Goal: Transaction & Acquisition: Purchase product/service

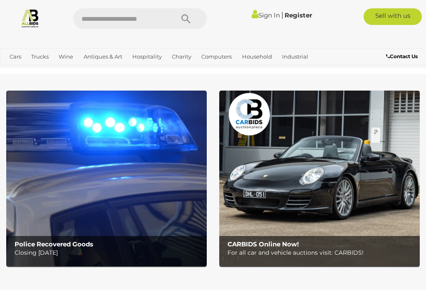
click at [0, 0] on link "Antiques & Vintage" at bounding box center [0, 0] width 0 height 0
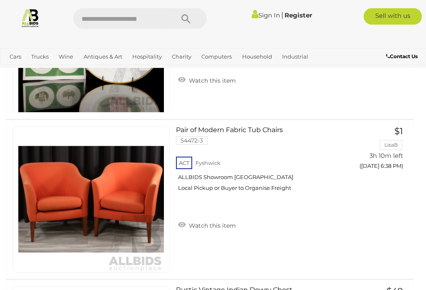
scroll to position [1846, 0]
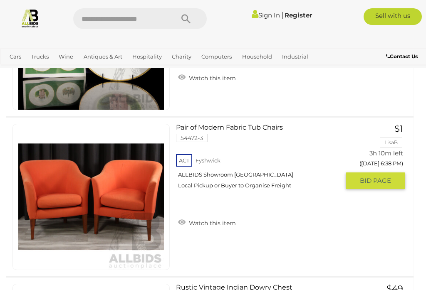
click at [48, 194] on img at bounding box center [91, 197] width 146 height 146
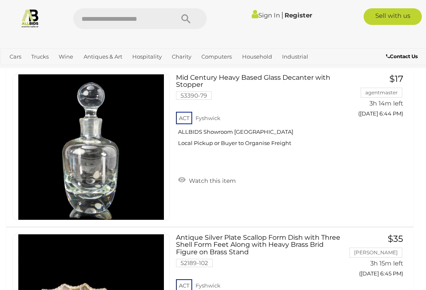
scroll to position [3657, 0]
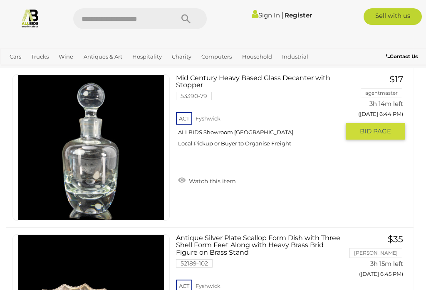
click at [85, 150] on img at bounding box center [91, 148] width 146 height 146
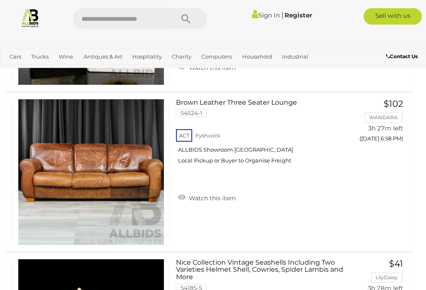
scroll to position [7158, 0]
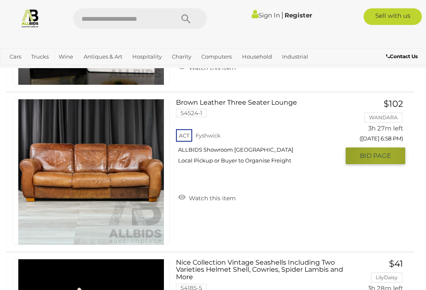
click at [382, 153] on span "BID PAGE" at bounding box center [375, 156] width 31 height 8
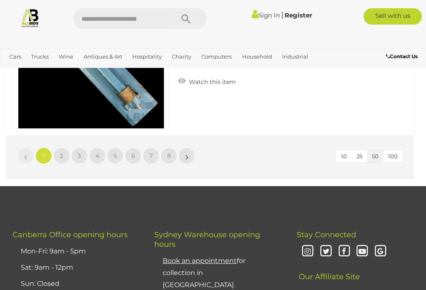
scroll to position [8075, 0]
click at [57, 153] on link "2" at bounding box center [61, 156] width 17 height 17
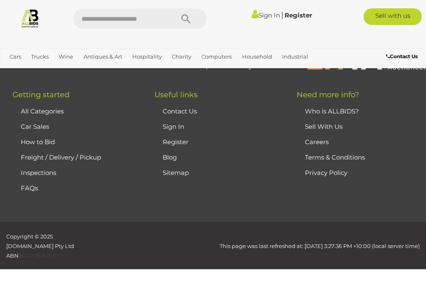
scroll to position [115, 0]
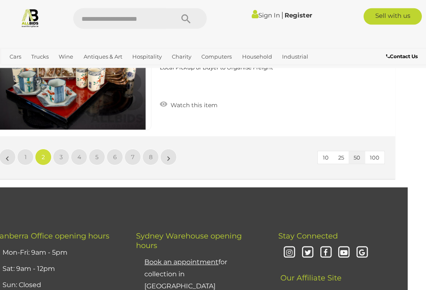
scroll to position [8074, 18]
click at [65, 155] on link "3" at bounding box center [61, 157] width 17 height 17
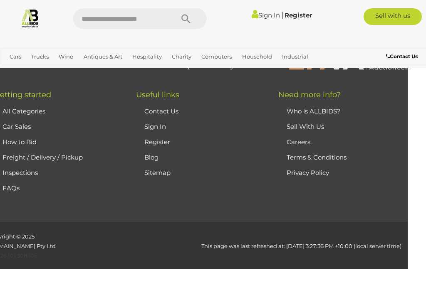
scroll to position [115, 0]
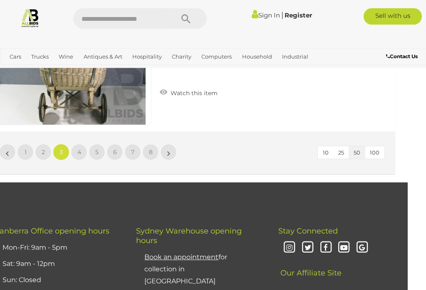
scroll to position [8079, 18]
click at [75, 150] on link "4" at bounding box center [79, 152] width 17 height 17
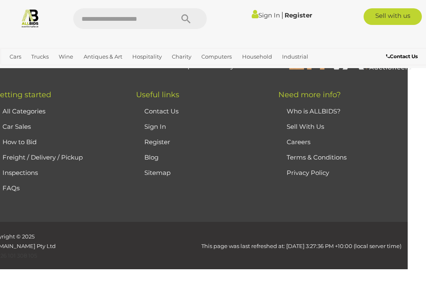
scroll to position [115, 0]
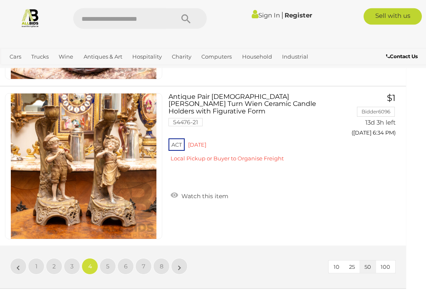
scroll to position [7965, 7]
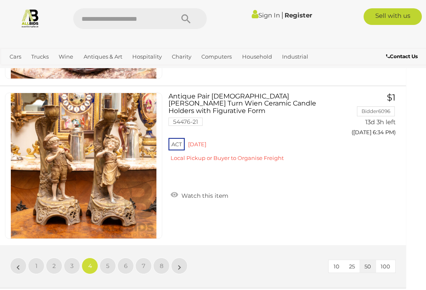
click at [107, 267] on span "5" at bounding box center [107, 266] width 3 height 7
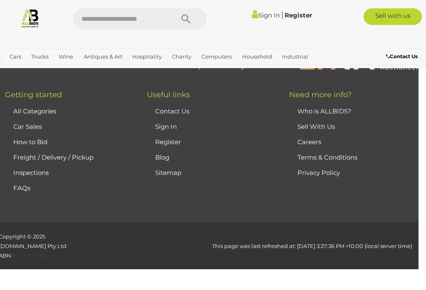
scroll to position [115, 0]
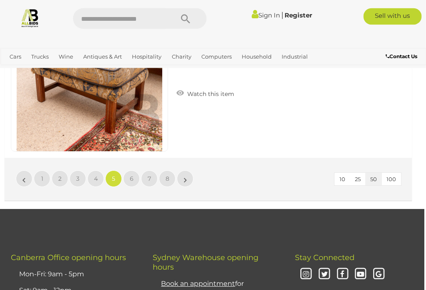
scroll to position [8053, 2]
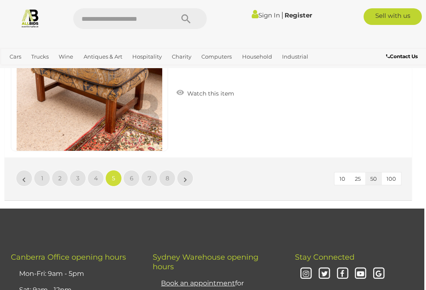
click at [138, 170] on li "6" at bounding box center [132, 178] width 16 height 17
click at [130, 175] on span "6" at bounding box center [132, 178] width 4 height 7
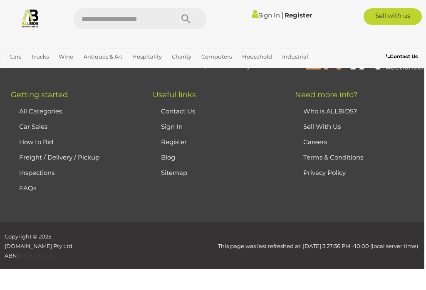
scroll to position [115, 0]
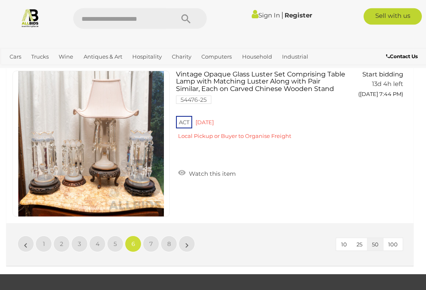
scroll to position [7988, 0]
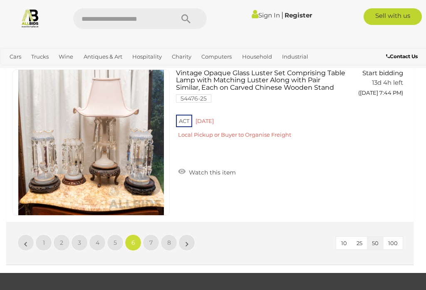
click at [156, 239] on link "7" at bounding box center [151, 243] width 17 height 17
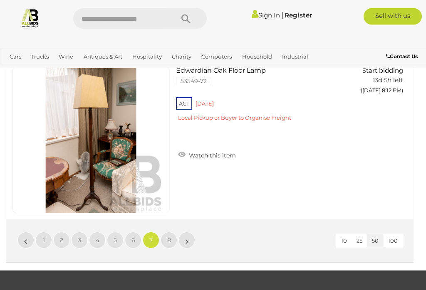
scroll to position [7991, 0]
click at [173, 235] on link "8" at bounding box center [169, 240] width 17 height 17
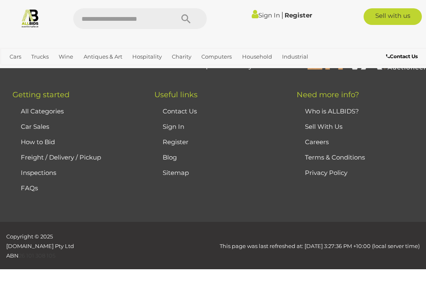
scroll to position [115, 0]
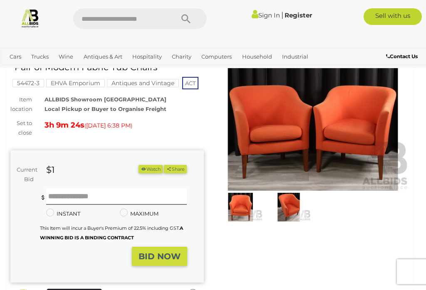
scroll to position [38, 0]
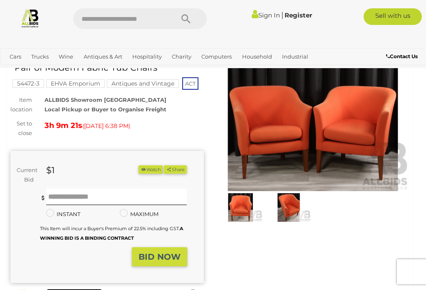
click at [242, 209] on img at bounding box center [240, 208] width 44 height 28
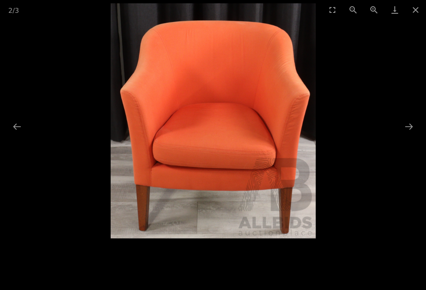
click at [412, 129] on button "Next slide" at bounding box center [408, 127] width 17 height 16
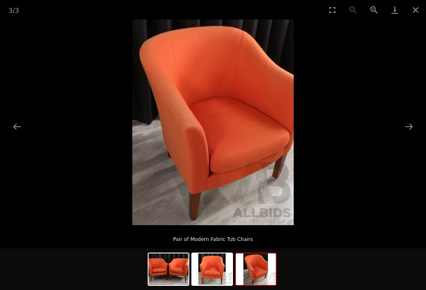
click at [411, 129] on button "Next slide" at bounding box center [408, 127] width 17 height 16
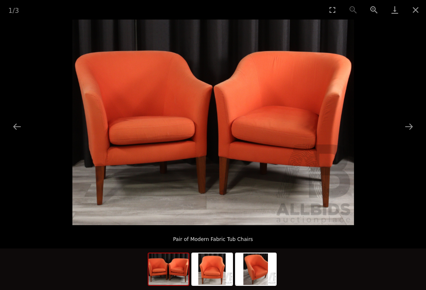
click at [412, 127] on button "Next slide" at bounding box center [408, 127] width 17 height 16
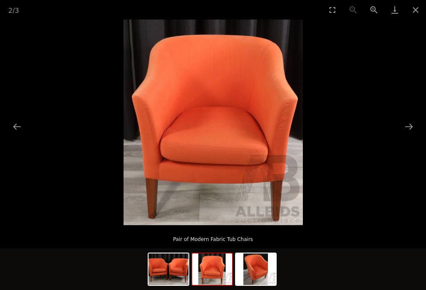
click at [409, 127] on button "Next slide" at bounding box center [408, 127] width 17 height 16
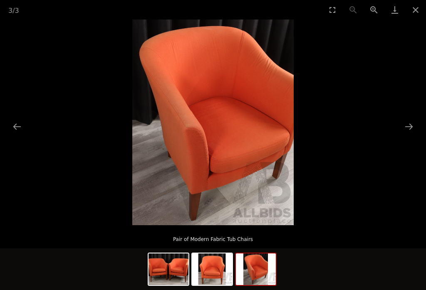
click at [422, 10] on button "Close gallery" at bounding box center [415, 10] width 21 height 20
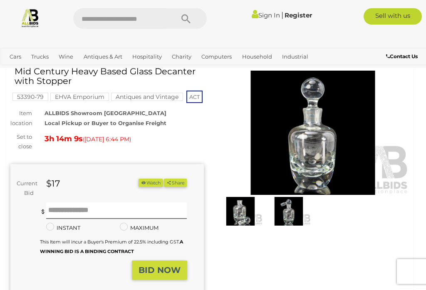
scroll to position [34, 0]
click at [250, 207] on img at bounding box center [240, 211] width 44 height 28
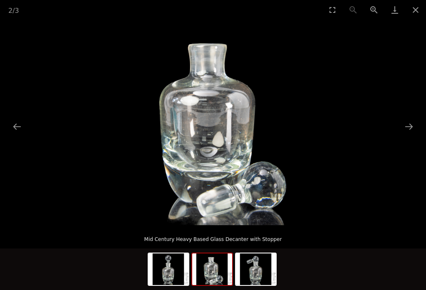
click at [416, 131] on button "Next slide" at bounding box center [408, 127] width 17 height 16
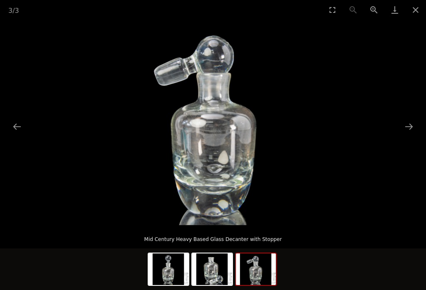
click at [409, 133] on button "Next slide" at bounding box center [408, 127] width 17 height 16
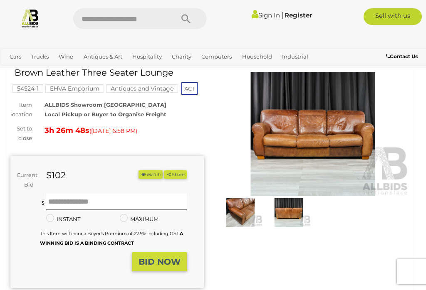
scroll to position [32, 0]
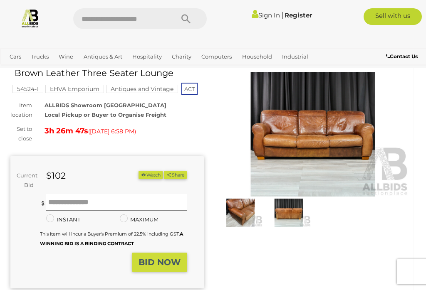
click at [350, 137] on img at bounding box center [313, 134] width 194 height 124
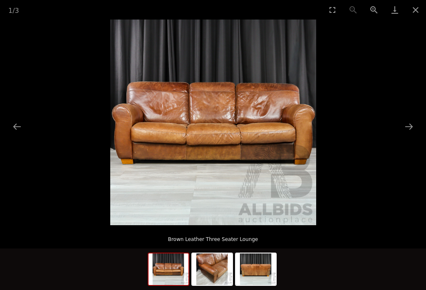
click at [412, 127] on button "Next slide" at bounding box center [408, 127] width 17 height 16
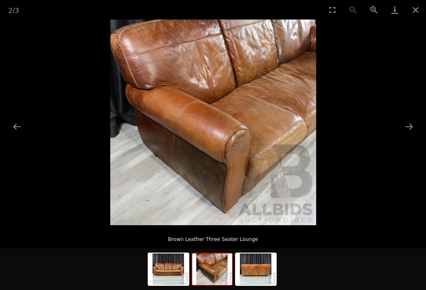
click at [409, 127] on button "Next slide" at bounding box center [408, 127] width 17 height 16
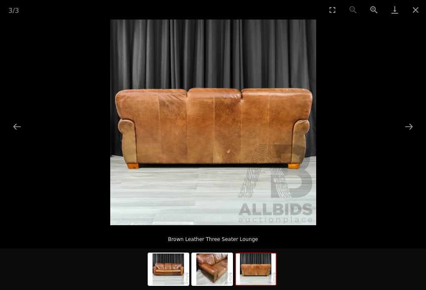
click at [16, 126] on button "Previous slide" at bounding box center [16, 127] width 17 height 16
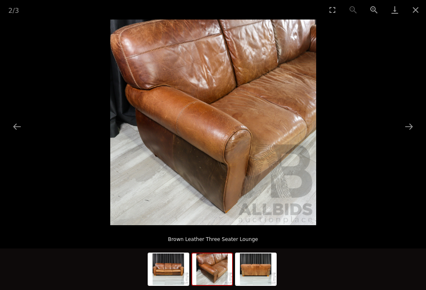
click at [421, 5] on button "Close gallery" at bounding box center [415, 10] width 21 height 20
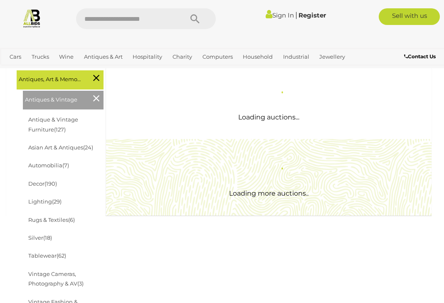
scroll to position [129, 0]
